Goal: Transaction & Acquisition: Purchase product/service

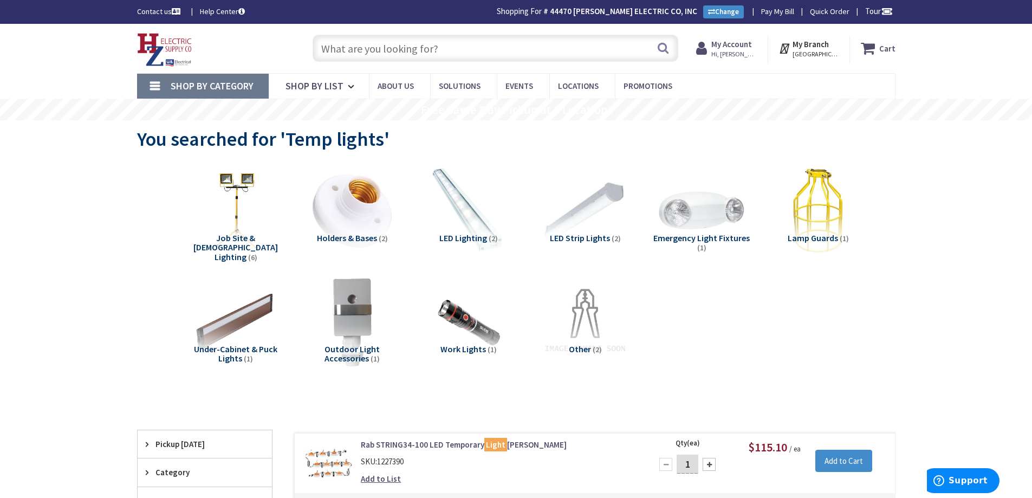
click at [379, 45] on input "text" at bounding box center [496, 48] width 366 height 27
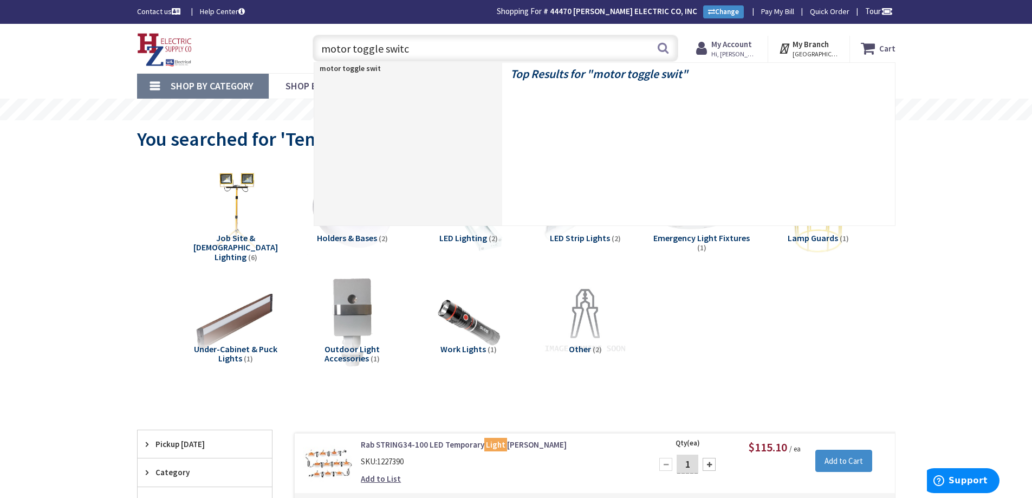
type input "motor toggle switch"
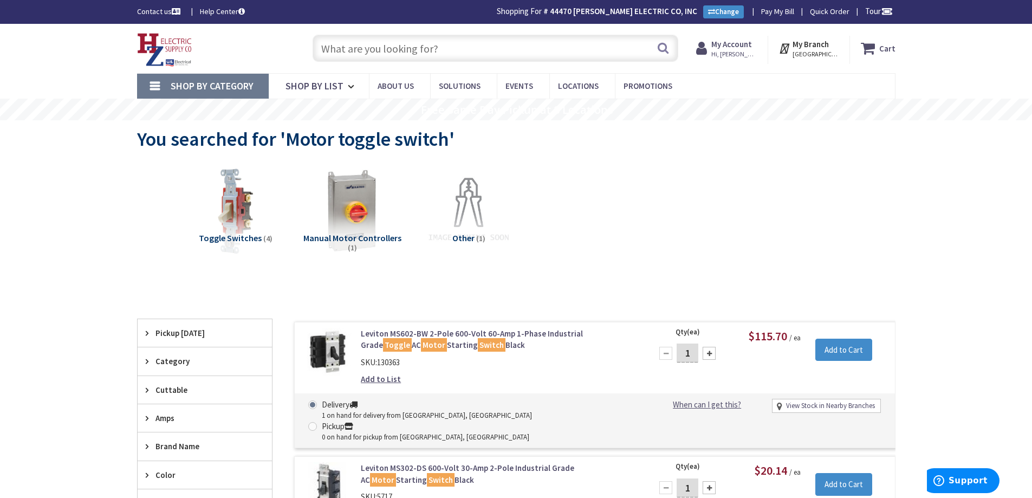
click at [418, 49] on input "text" at bounding box center [496, 48] width 366 height 27
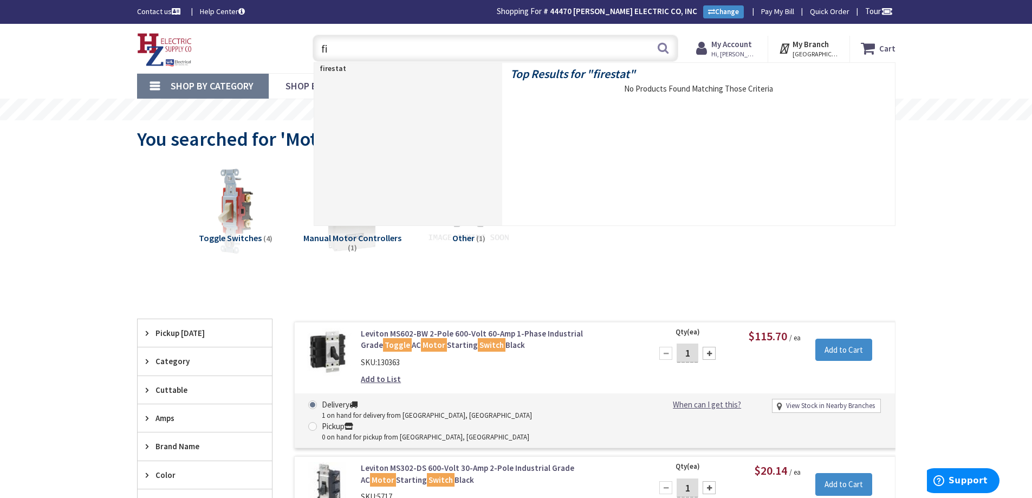
type input "f"
type input "omco"
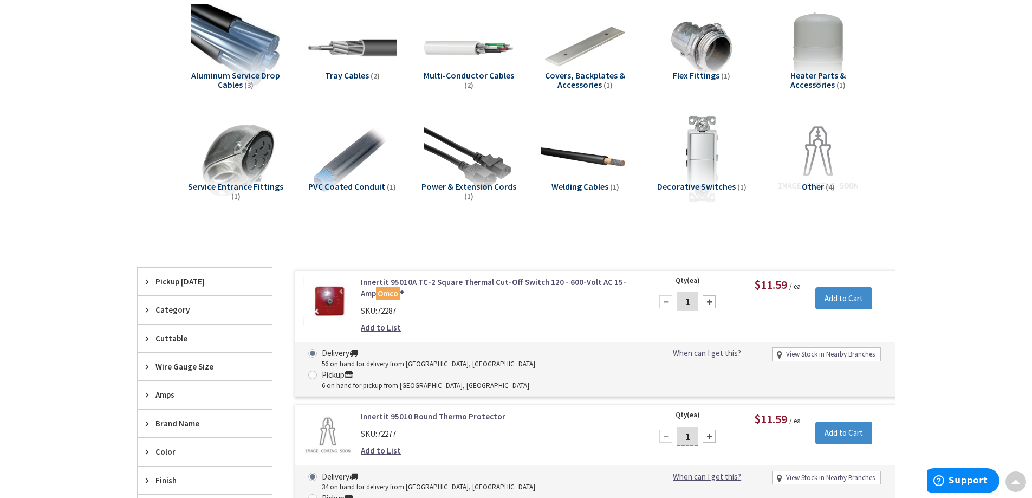
scroll to position [164, 0]
